Goal: Find contact information: Find contact information

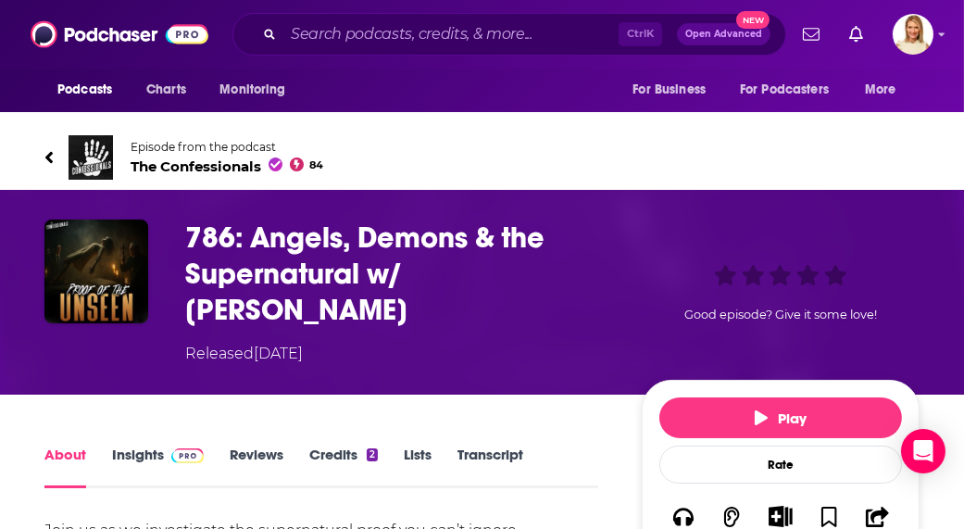
click at [217, 170] on span "The Confessionals 84" at bounding box center [227, 166] width 193 height 18
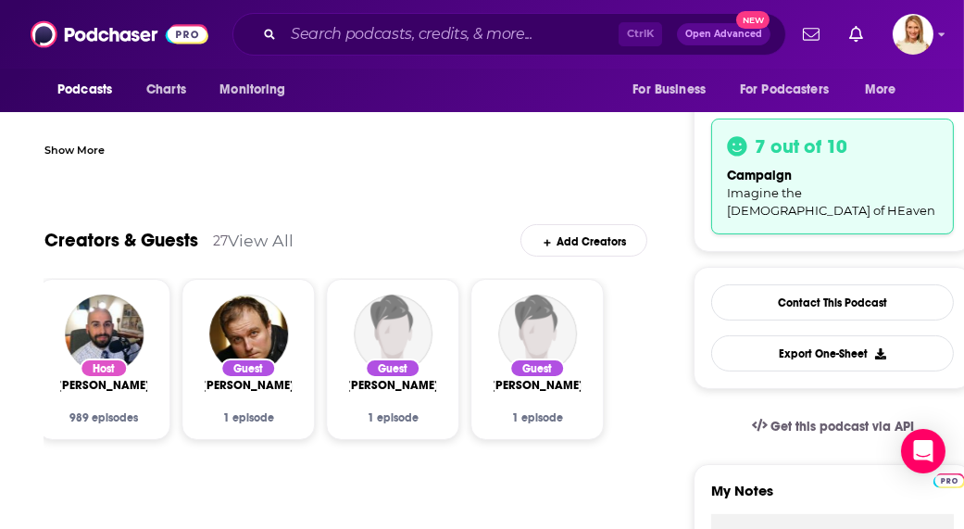
scroll to position [442, 0]
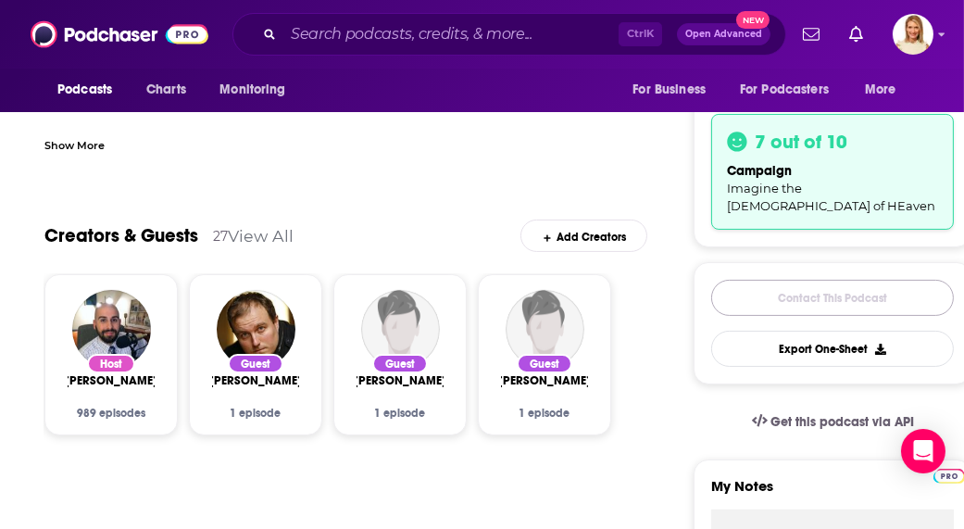
click at [884, 282] on link "Contact This Podcast" at bounding box center [832, 298] width 243 height 36
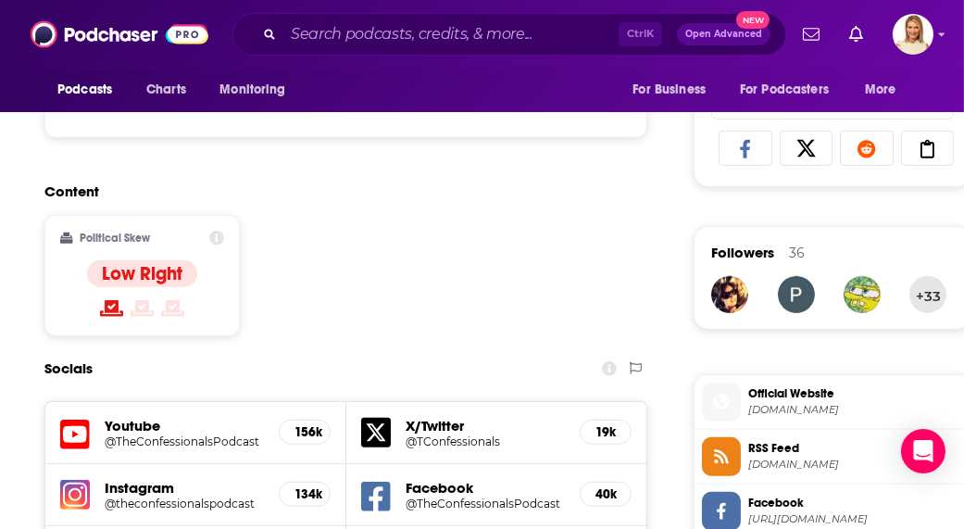
scroll to position [1348, 0]
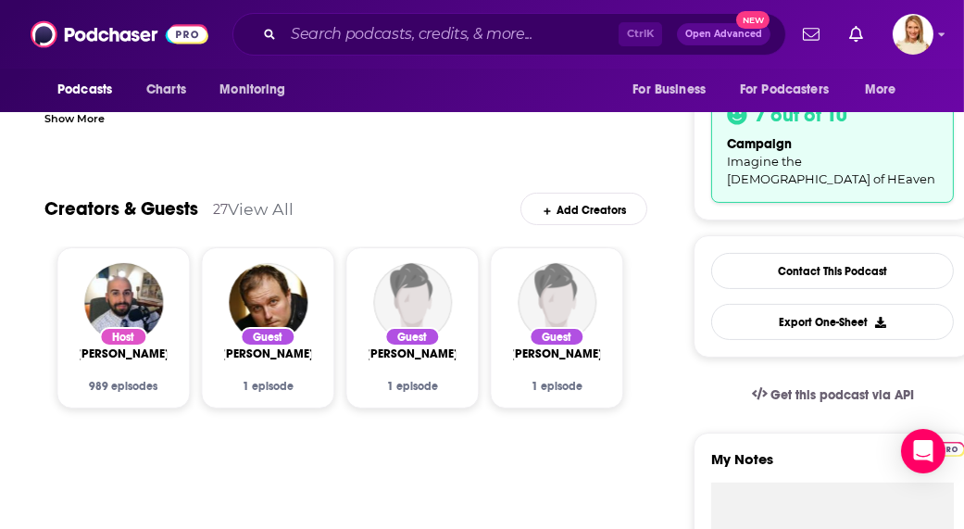
scroll to position [469, 0]
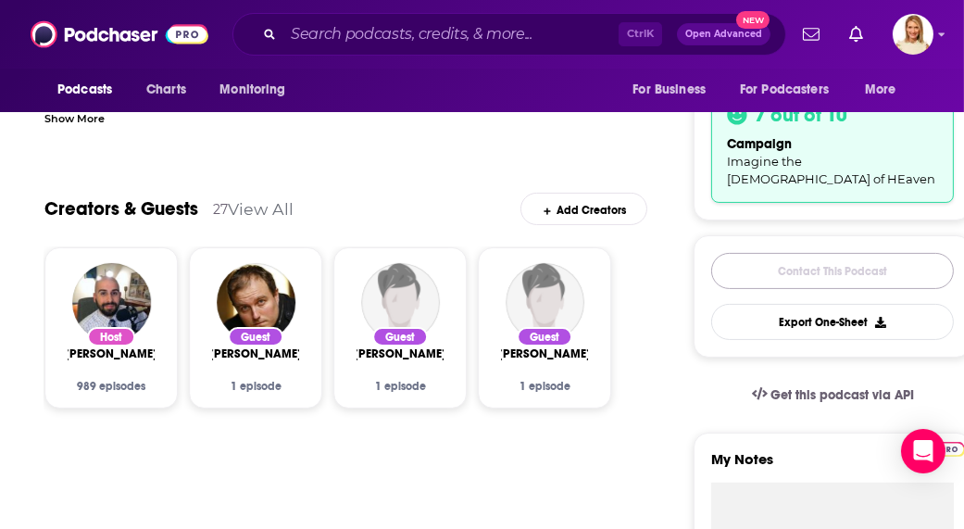
click at [861, 255] on link "Contact This Podcast" at bounding box center [832, 271] width 243 height 36
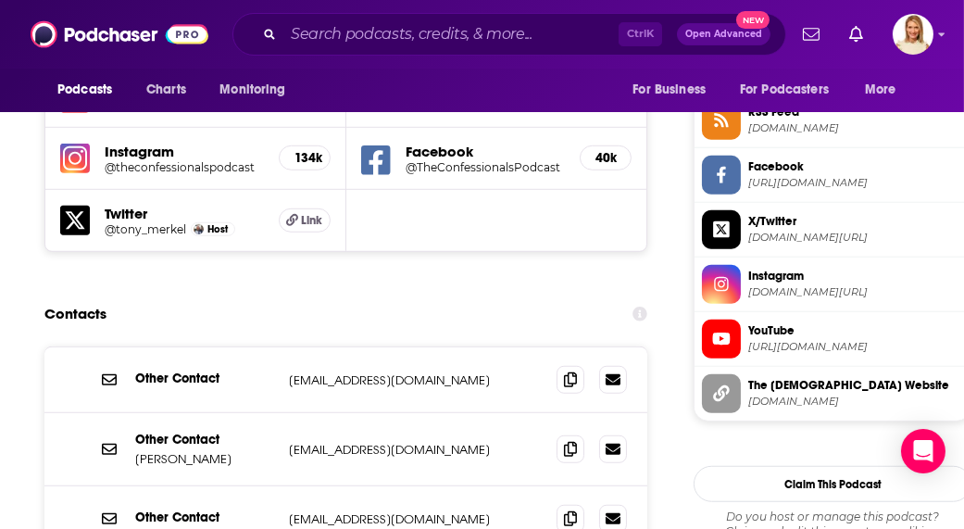
scroll to position [1684, 0]
click at [515, 442] on p "[EMAIL_ADDRESS][DOMAIN_NAME]" at bounding box center [411, 450] width 245 height 16
click at [410, 413] on div "Other Contact [PERSON_NAME] [EMAIL_ADDRESS][DOMAIN_NAME] [EMAIL_ADDRESS][DOMAIN…" at bounding box center [345, 449] width 603 height 73
click at [479, 442] on p "[EMAIL_ADDRESS][DOMAIN_NAME]" at bounding box center [411, 450] width 245 height 16
click at [577, 442] on icon at bounding box center [570, 449] width 13 height 15
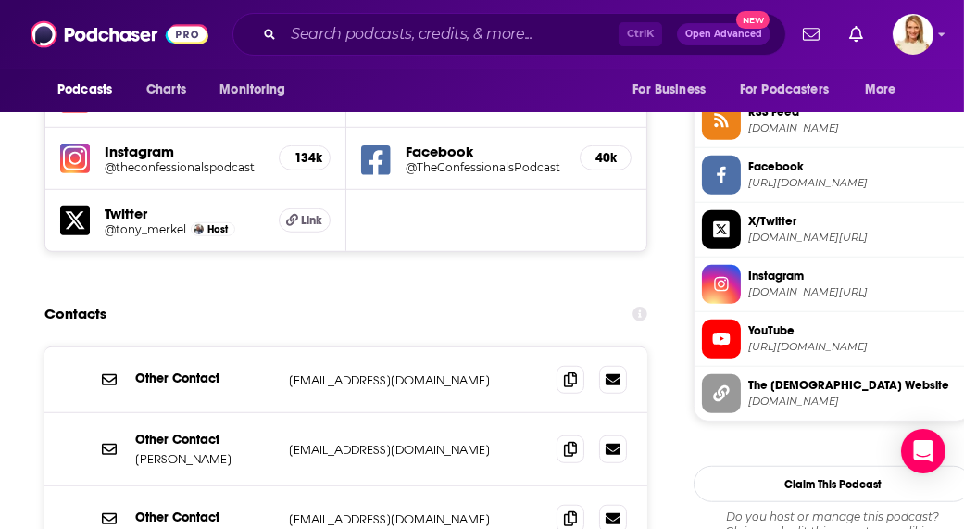
click at [571, 511] on icon at bounding box center [570, 518] width 13 height 15
